Goal: Navigation & Orientation: Find specific page/section

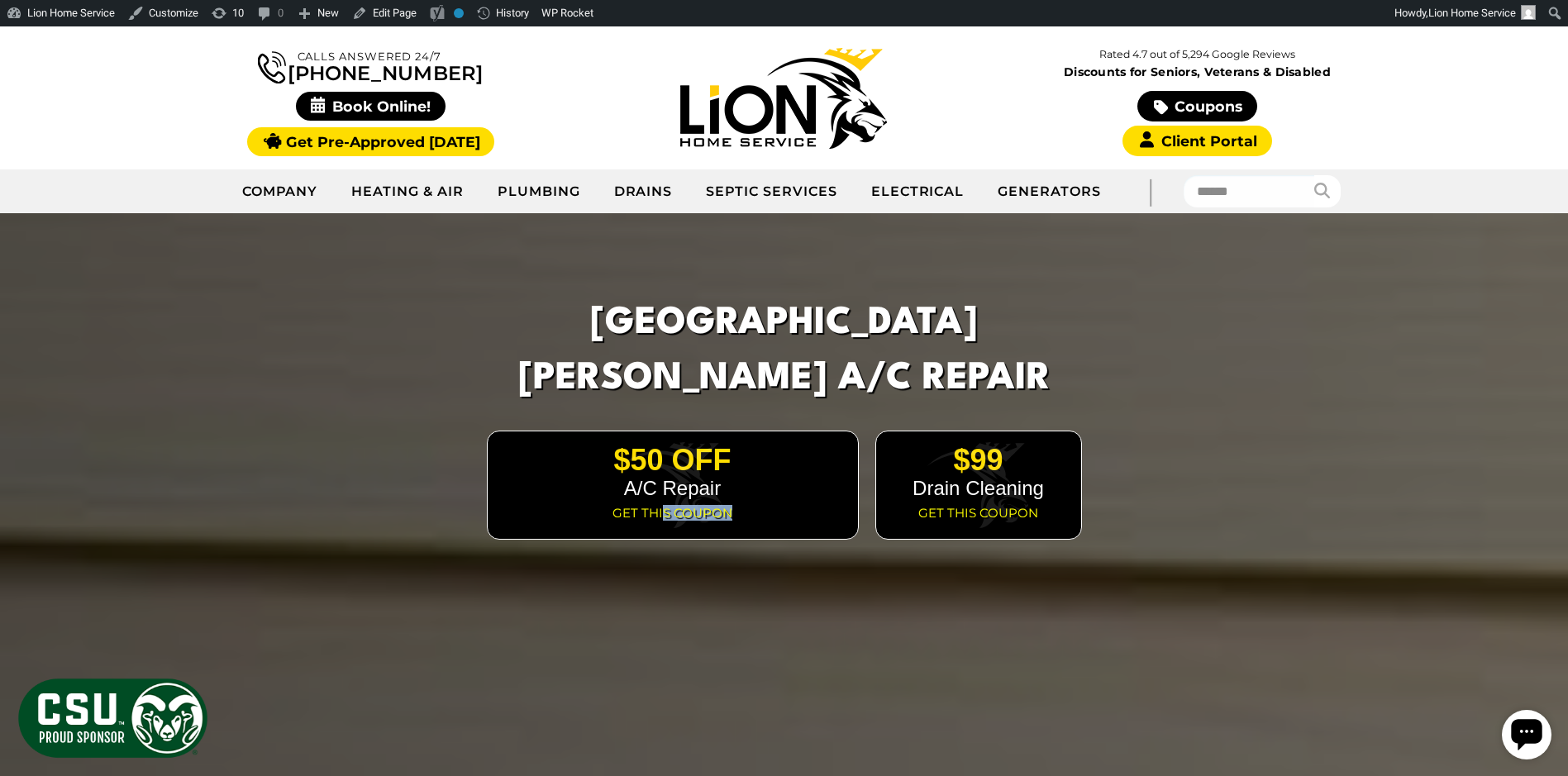
drag, startPoint x: 797, startPoint y: 445, endPoint x: 665, endPoint y: 444, distance: 132.0
click at [665, 444] on div "$50 Off A/C Repair Get this coupon" at bounding box center [672, 485] width 372 height 108
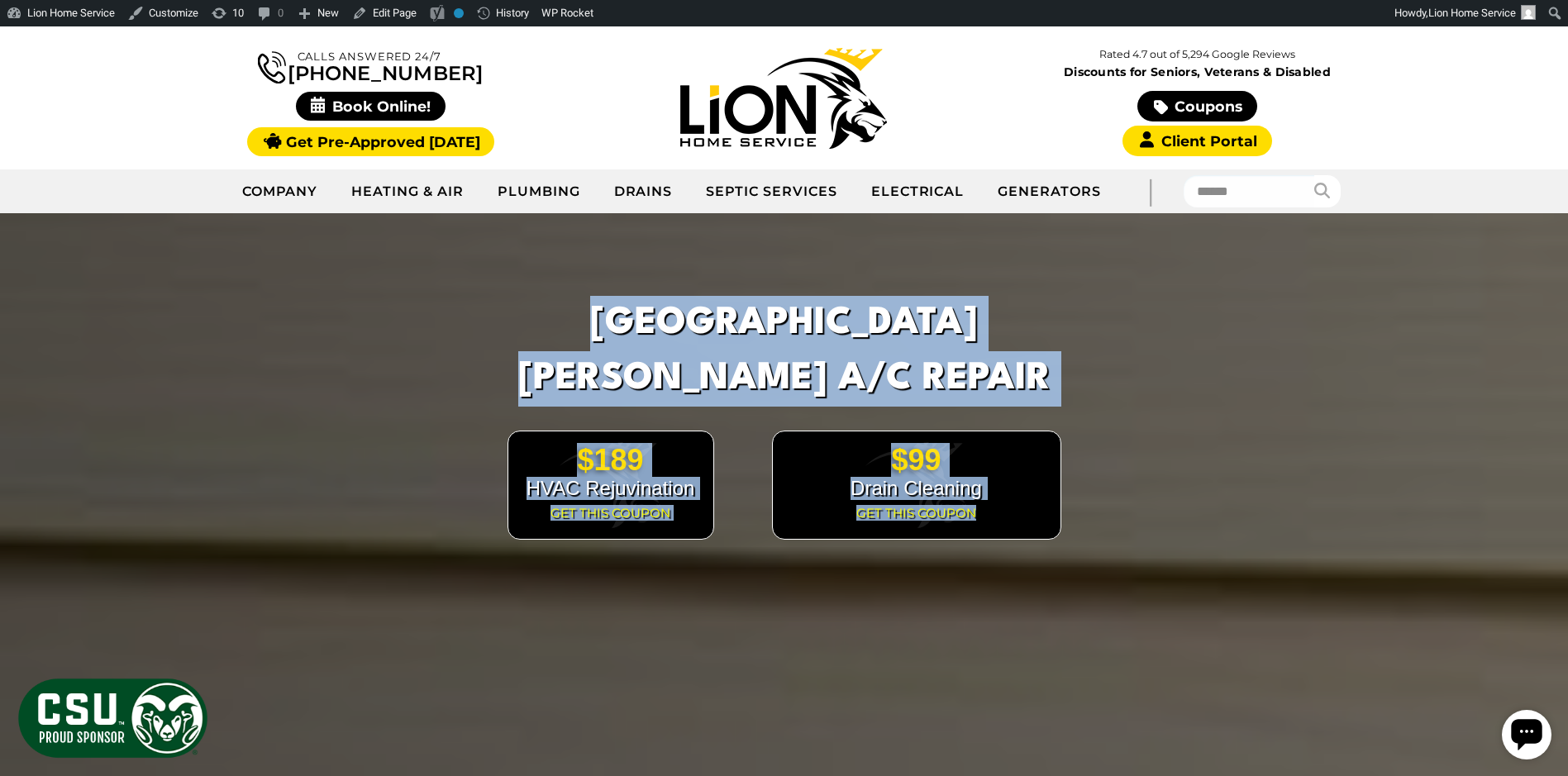
drag, startPoint x: 1073, startPoint y: 431, endPoint x: 787, endPoint y: 452, distance: 286.8
drag, startPoint x: 787, startPoint y: 452, endPoint x: 1358, endPoint y: 429, distance: 571.5
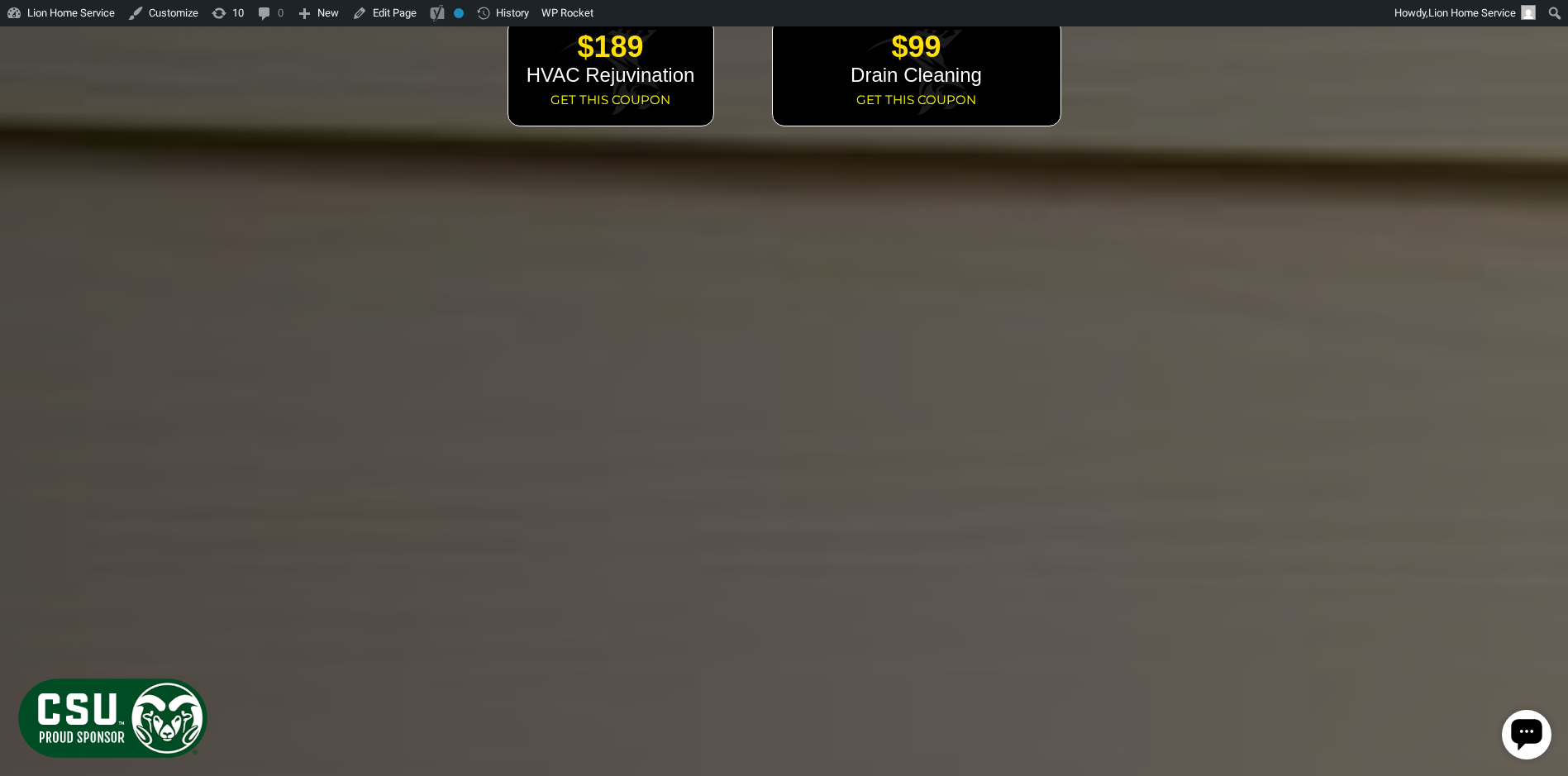
scroll to position [2374, 0]
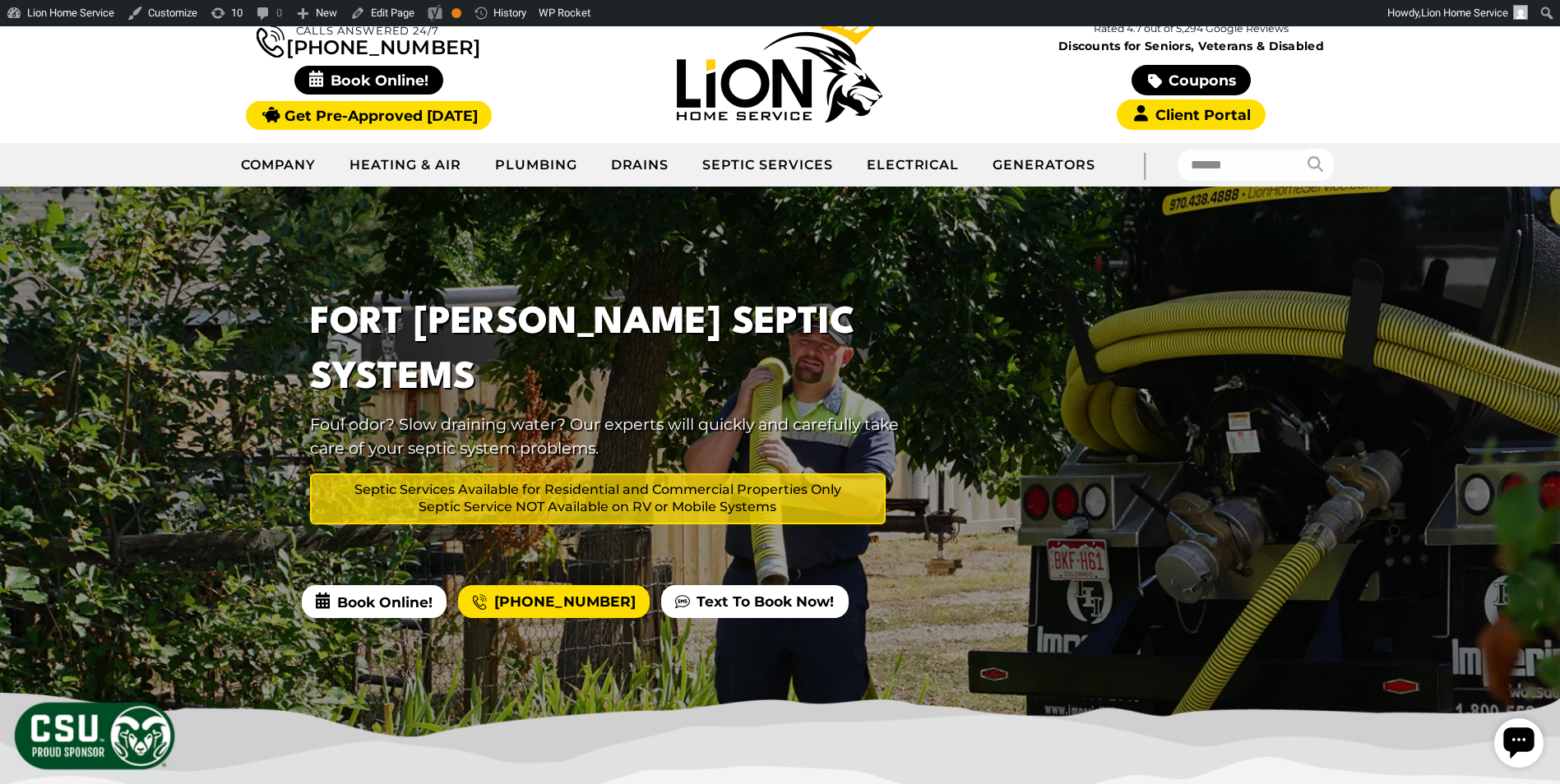
scroll to position [164, 0]
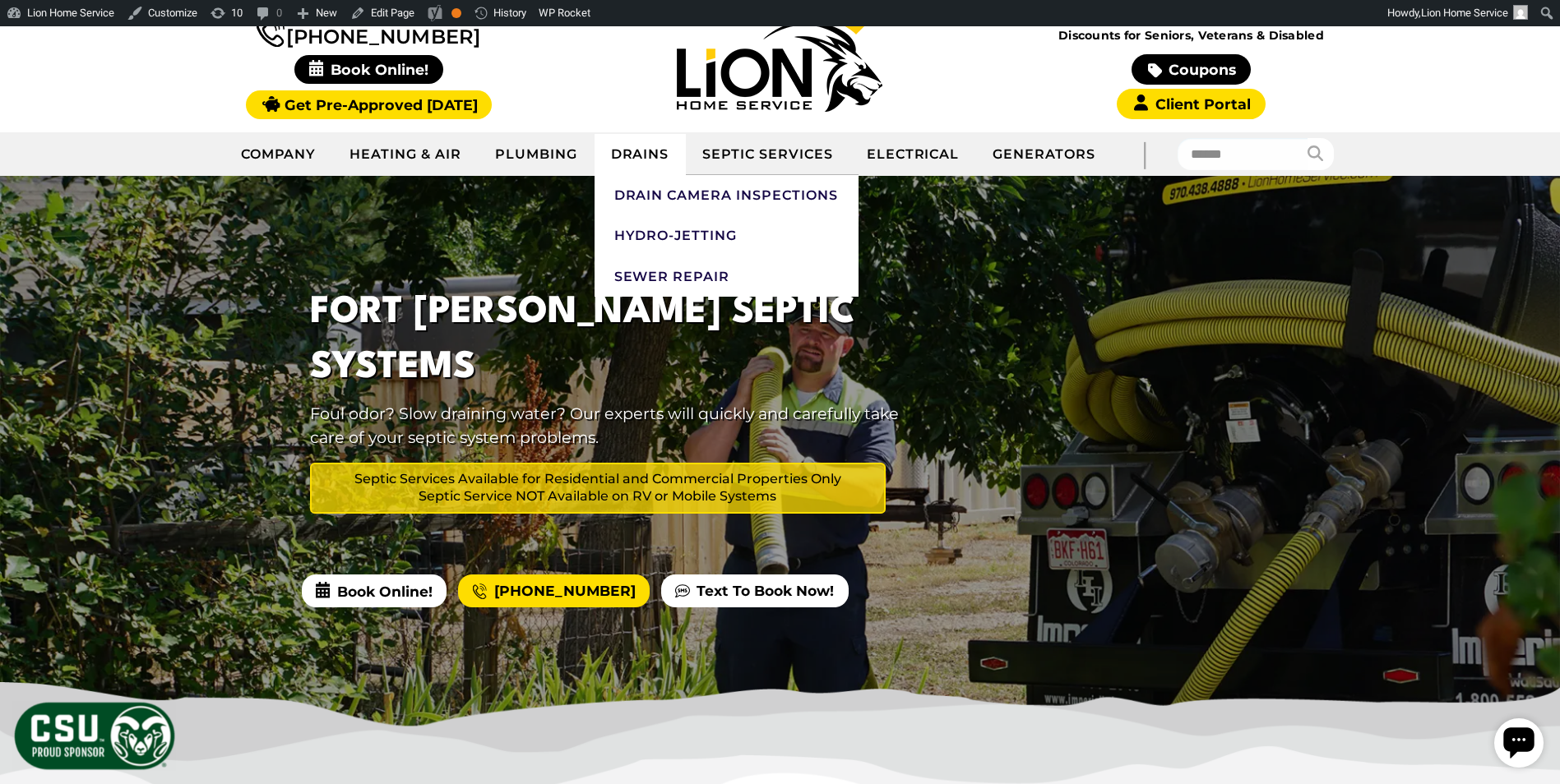
click at [660, 154] on link "Drains" at bounding box center [640, 155] width 92 height 41
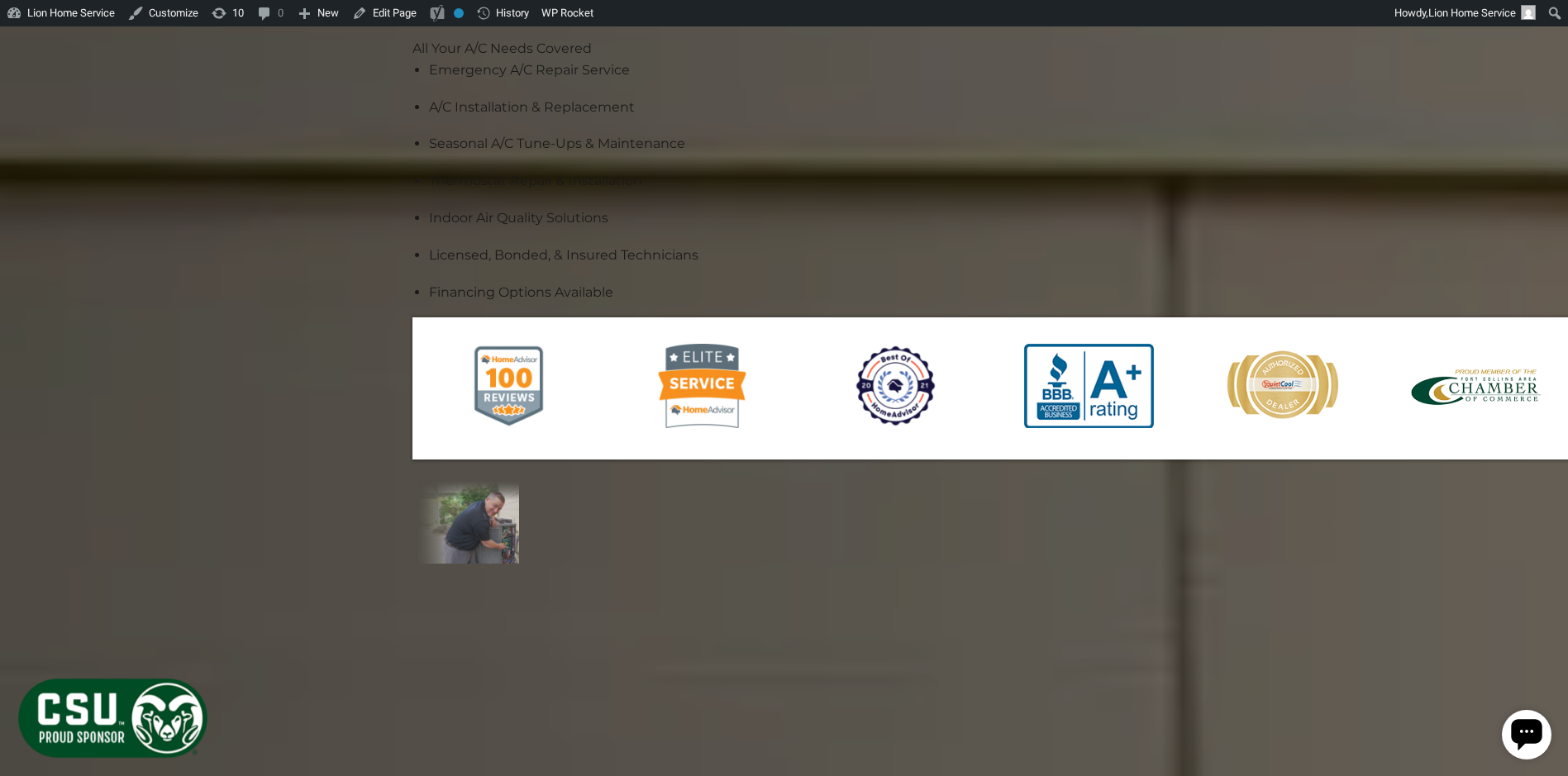
scroll to position [1405, 0]
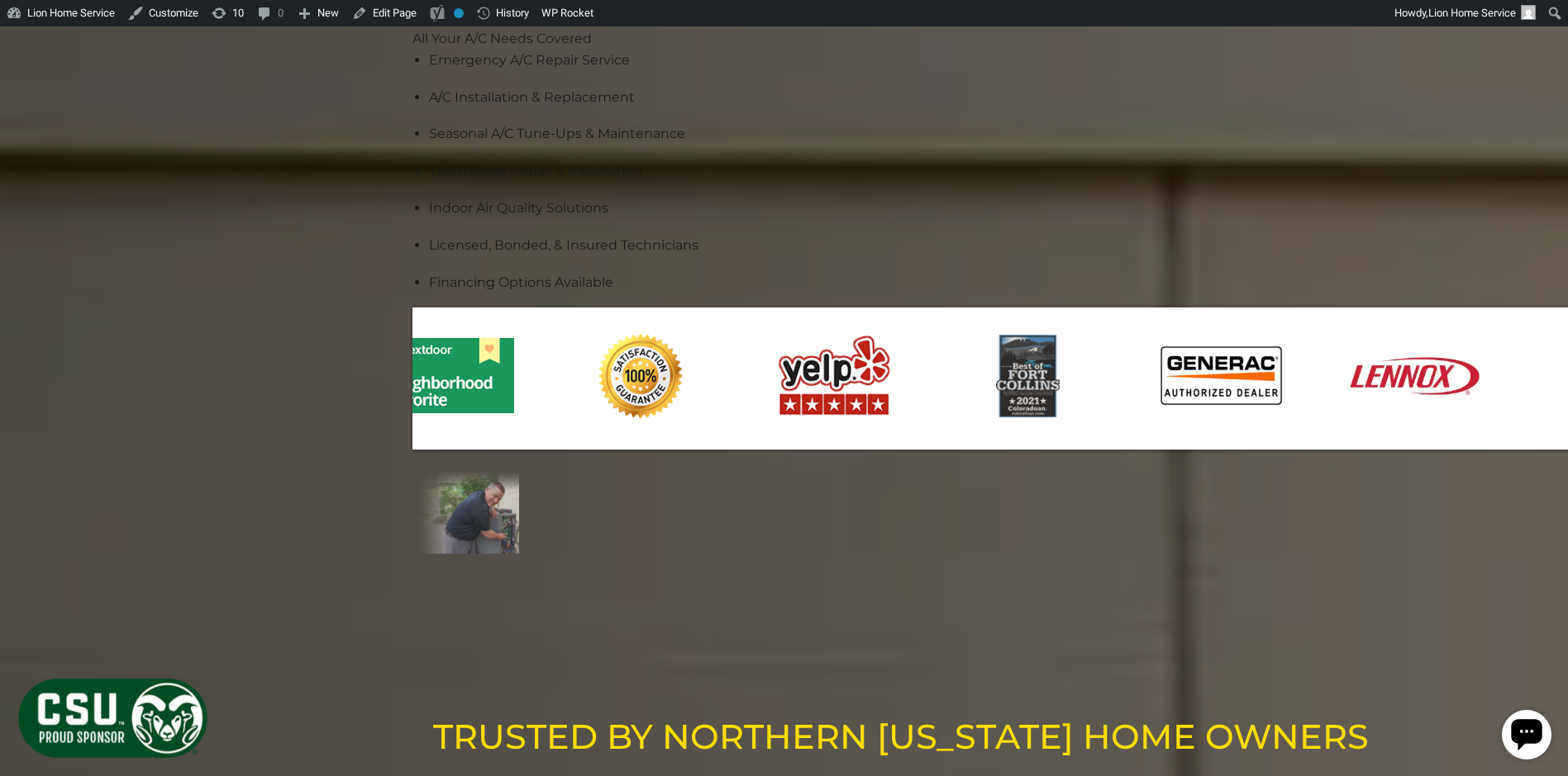
drag, startPoint x: 722, startPoint y: 509, endPoint x: 715, endPoint y: 519, distance: 12.2
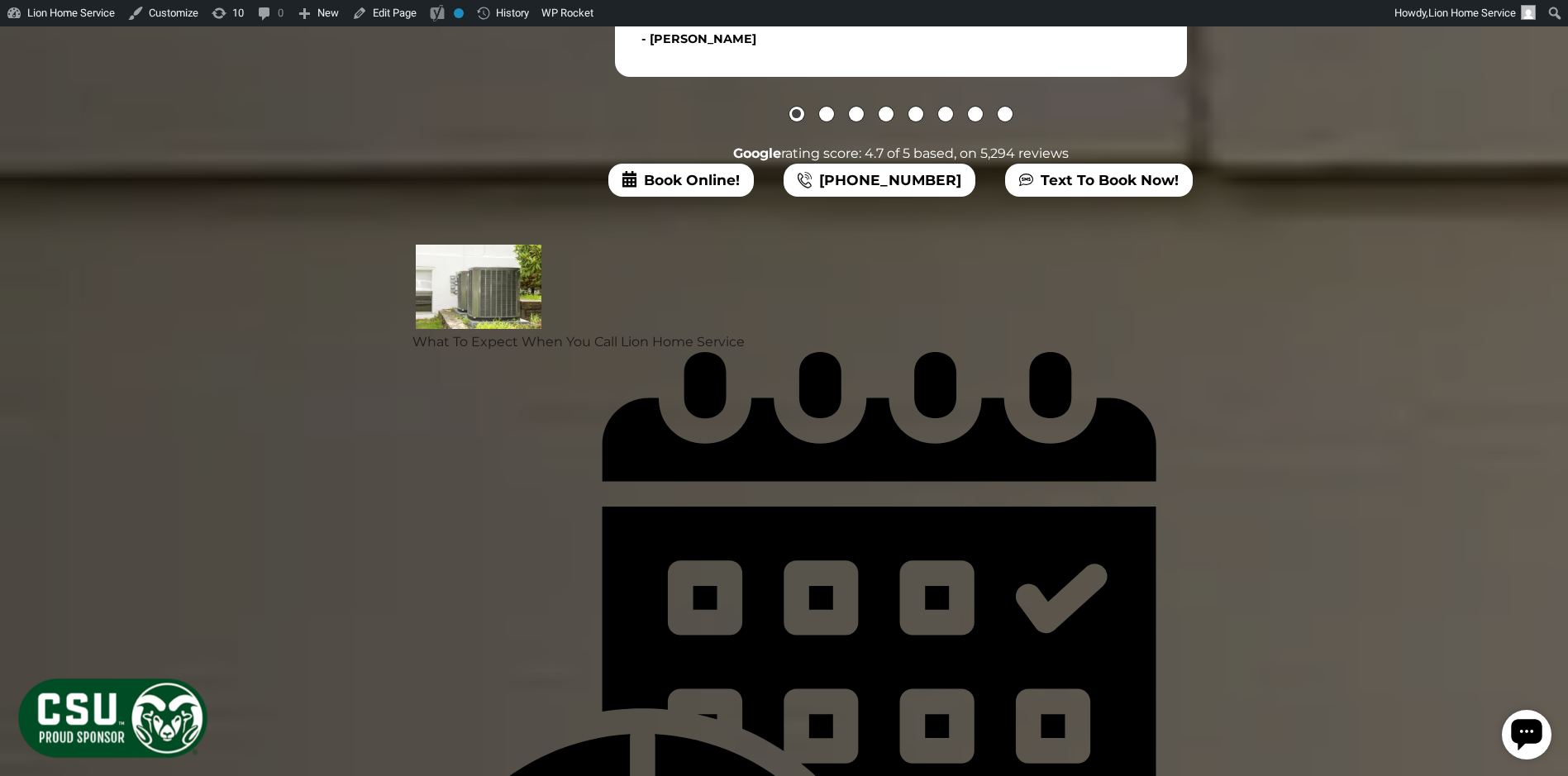
scroll to position [1901, 0]
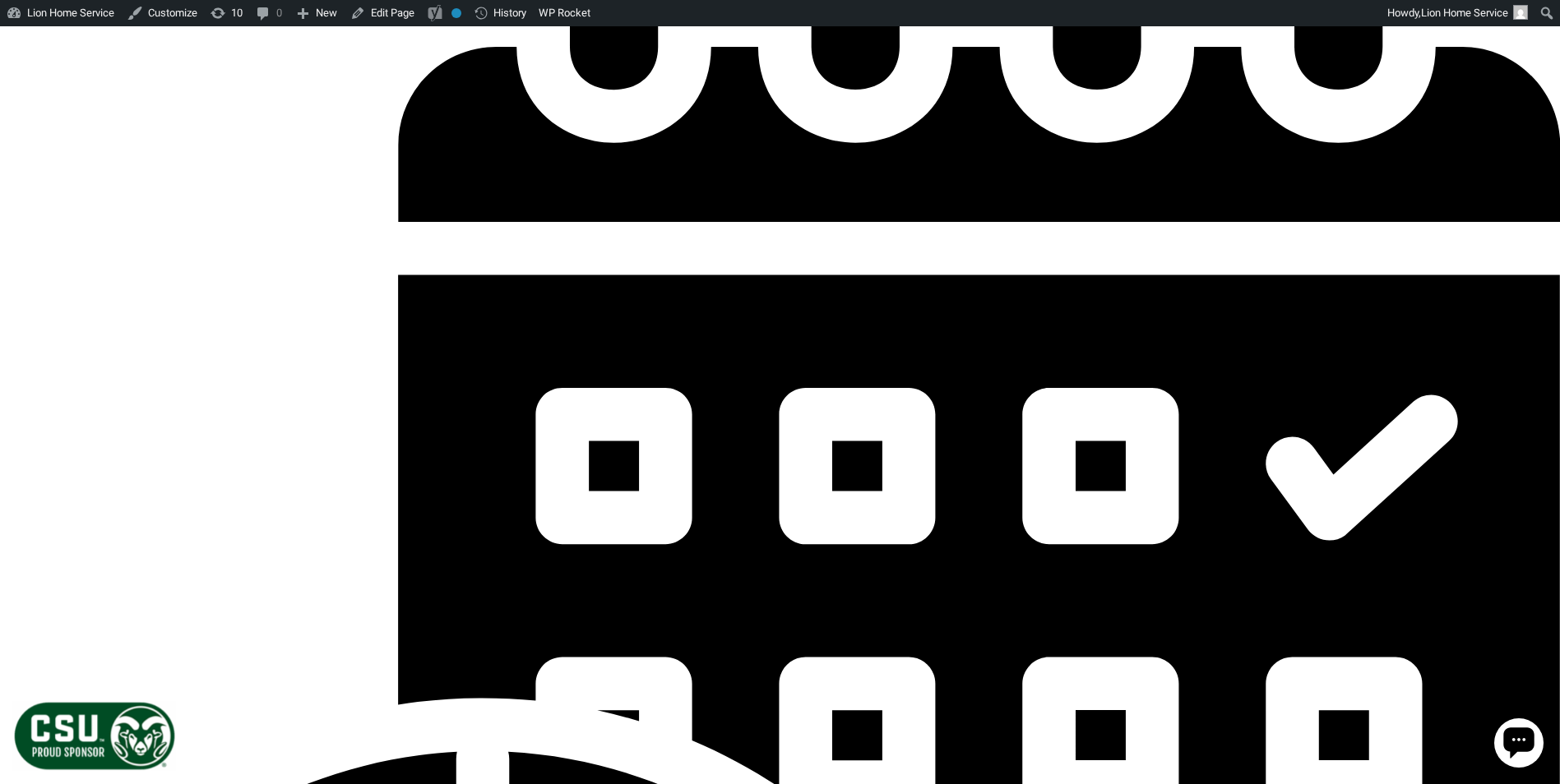
scroll to position [4423, 0]
